Goal: Transaction & Acquisition: Purchase product/service

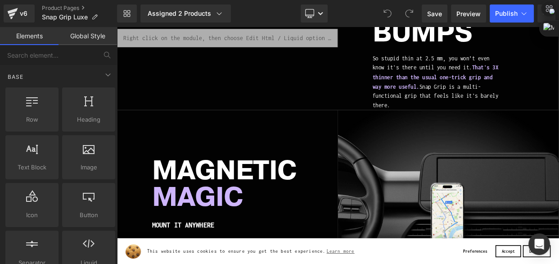
scroll to position [1391, 0]
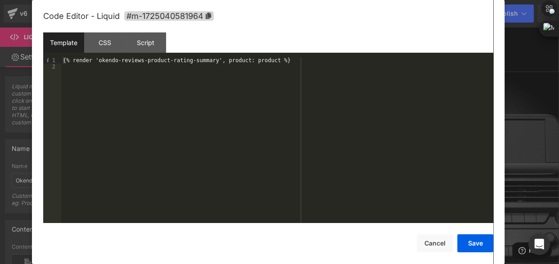
click at [520, 61] on div at bounding box center [279, 132] width 559 height 264
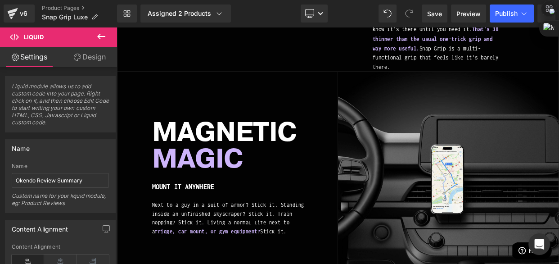
drag, startPoint x: 519, startPoint y: 132, endPoint x: 252, endPoint y: 171, distance: 270.7
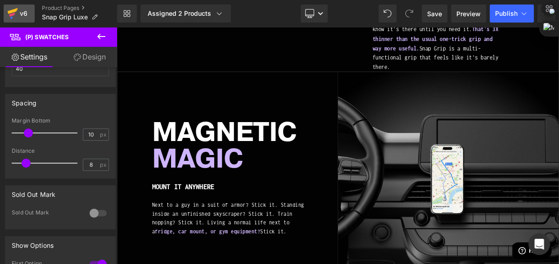
click at [25, 16] on div "v6" at bounding box center [23, 14] width 11 height 12
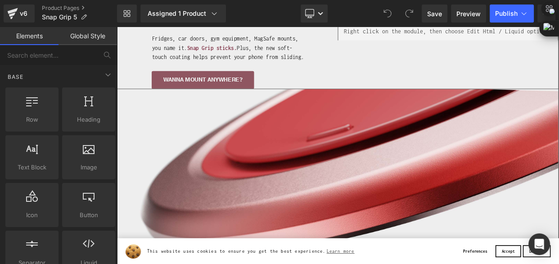
scroll to position [1350, 0]
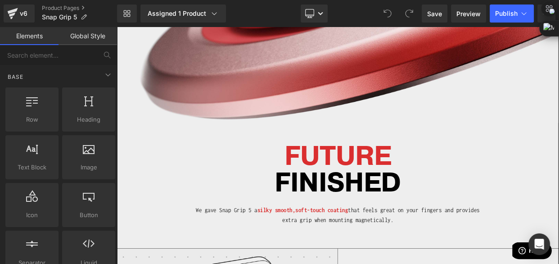
scroll to position [1555, 0]
